Goal: Navigation & Orientation: Find specific page/section

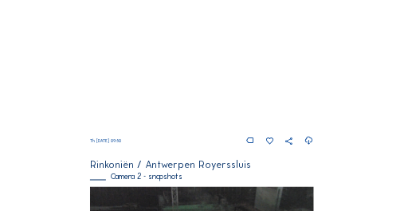
scroll to position [329, 0]
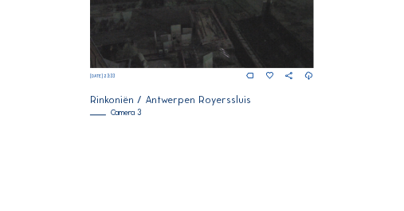
scroll to position [622, 0]
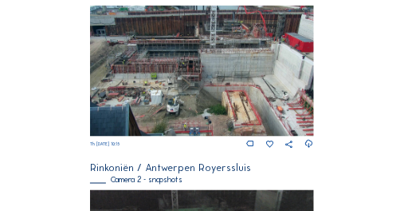
scroll to position [351, 0]
